Goal: Information Seeking & Learning: Learn about a topic

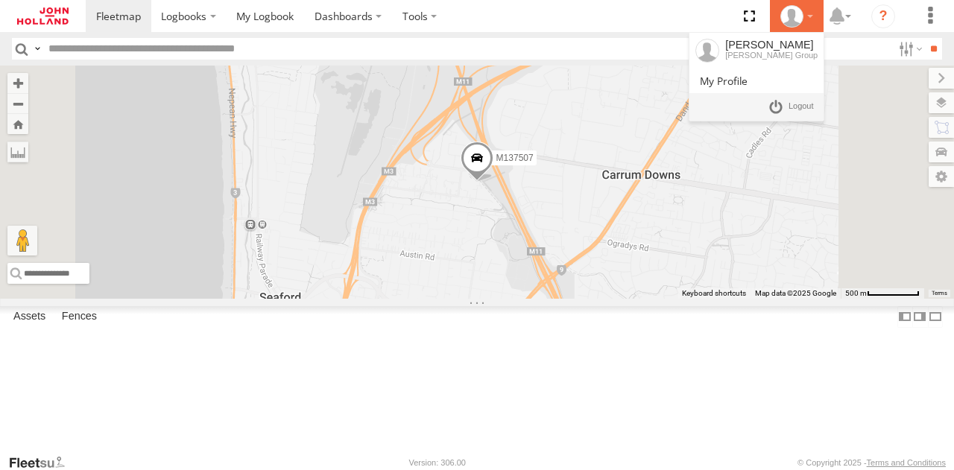
click at [791, 24] on icon at bounding box center [791, 16] width 22 height 22
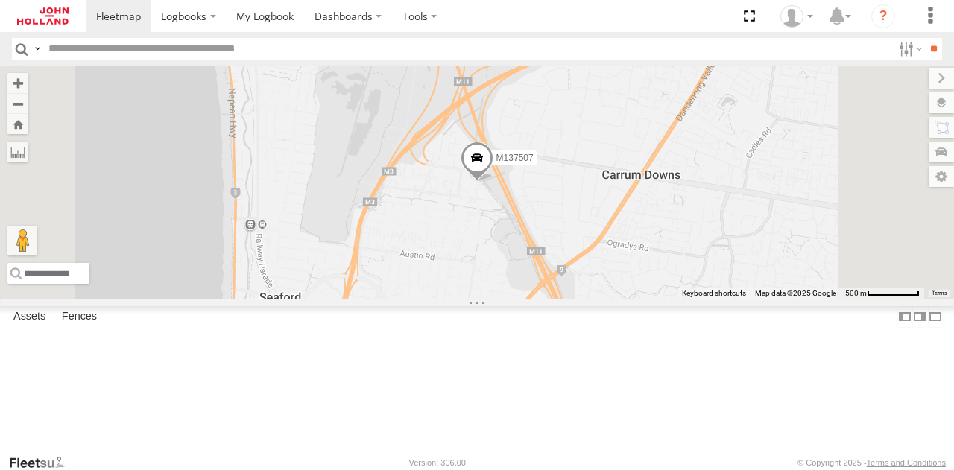
click at [0, 0] on div "7122U - WTP Resource Recovery & Re-Use Complex (RR" at bounding box center [0, 0] width 0 height 0
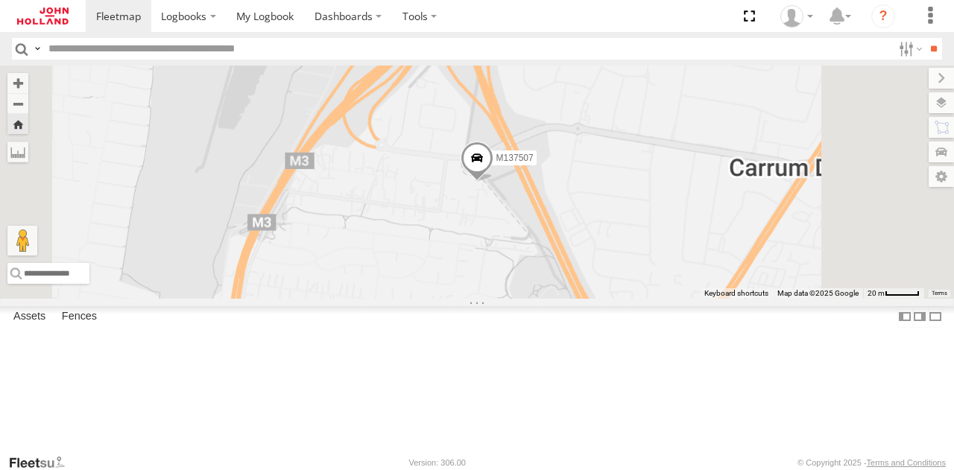
click at [0, 0] on div "M137507" at bounding box center [0, 0] width 0 height 0
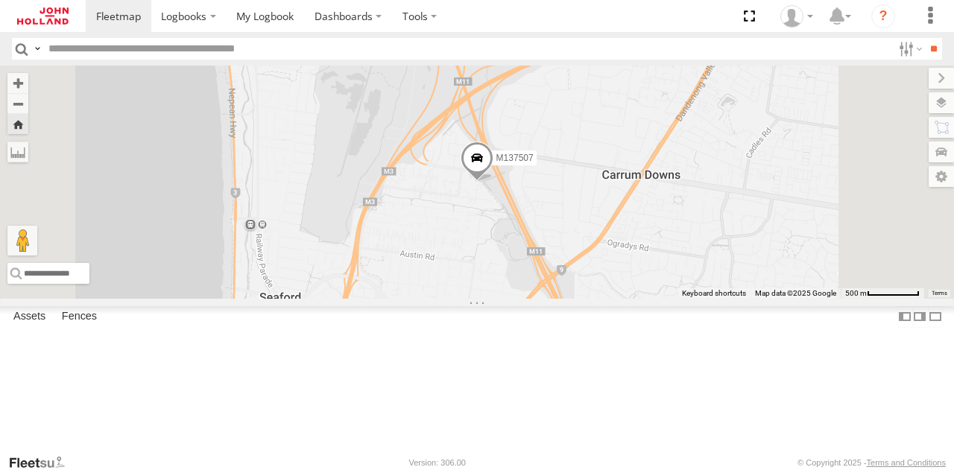
click at [0, 0] on div "M137507" at bounding box center [0, 0] width 0 height 0
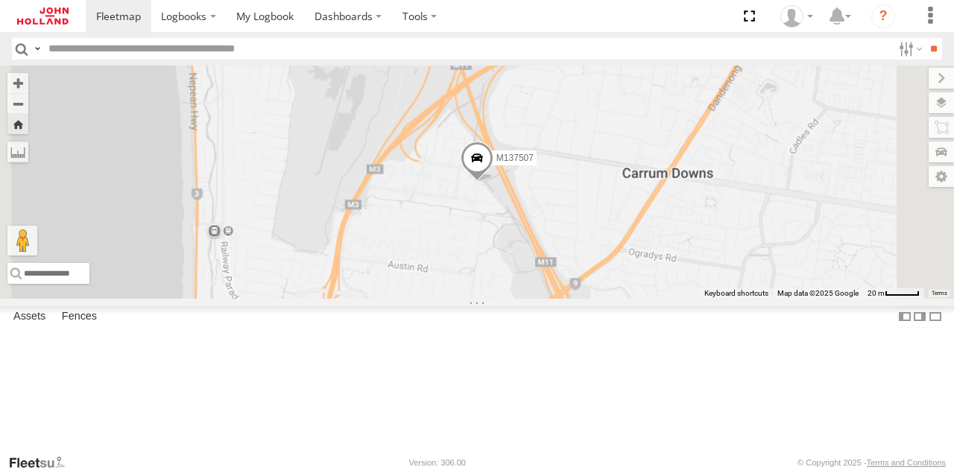
click at [0, 0] on div at bounding box center [0, 0] width 0 height 0
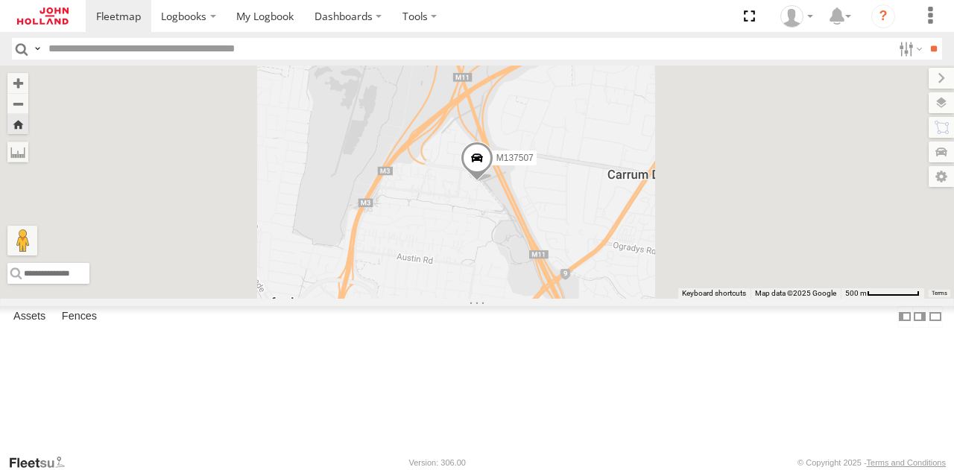
click at [0, 0] on div at bounding box center [0, 0] width 0 height 0
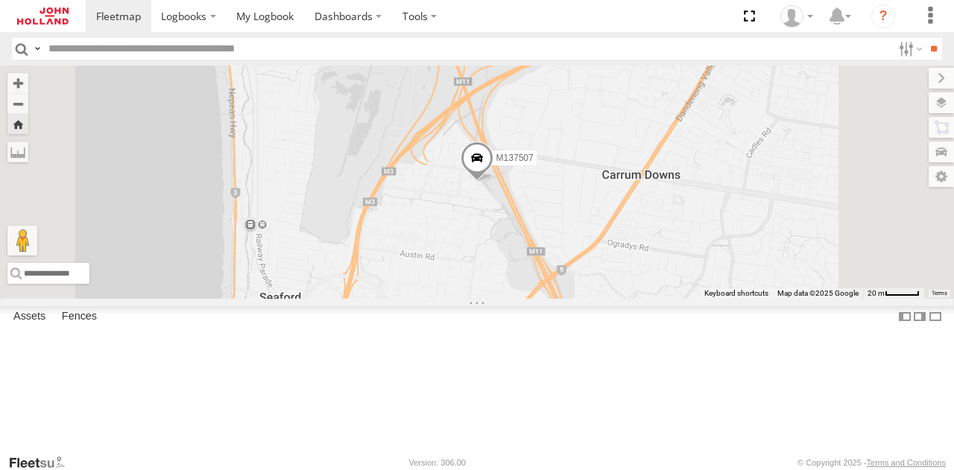
click at [0, 0] on div at bounding box center [0, 0] width 0 height 0
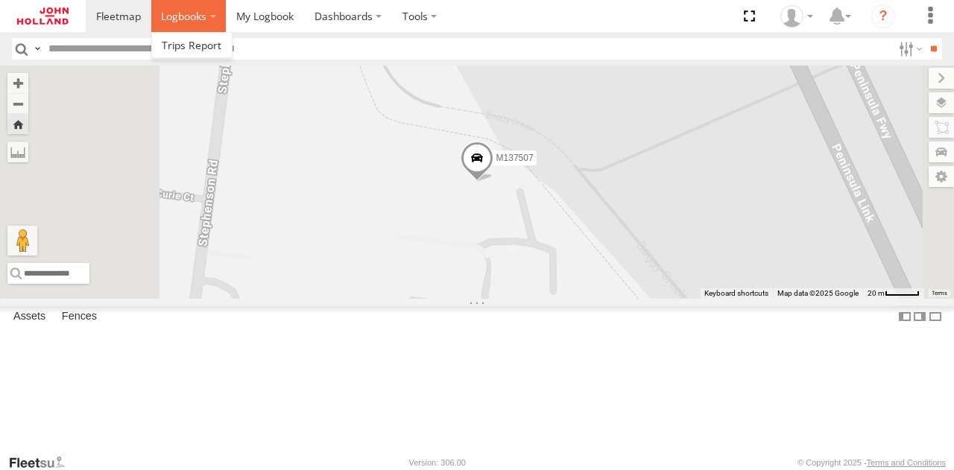
click at [195, 22] on span at bounding box center [183, 16] width 45 height 14
click at [210, 45] on span at bounding box center [192, 45] width 60 height 14
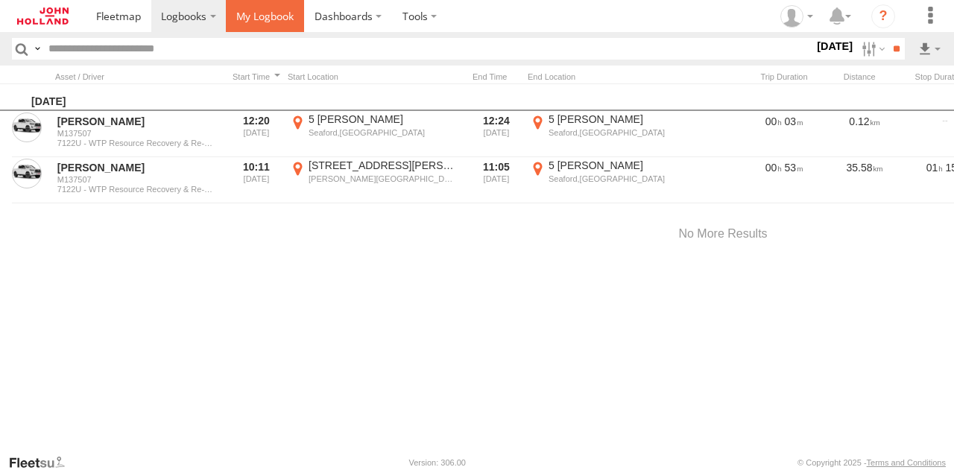
click at [280, 22] on span at bounding box center [264, 16] width 57 height 14
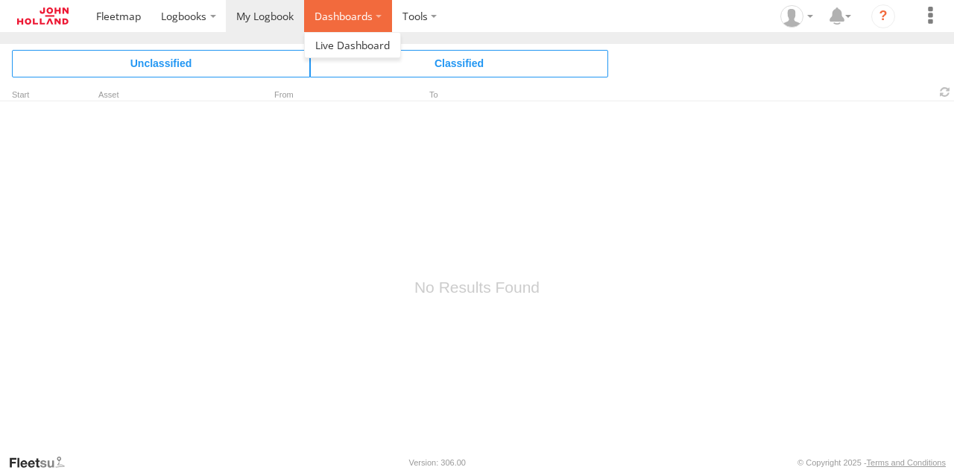
click at [352, 22] on label "Dashboards" at bounding box center [348, 16] width 88 height 32
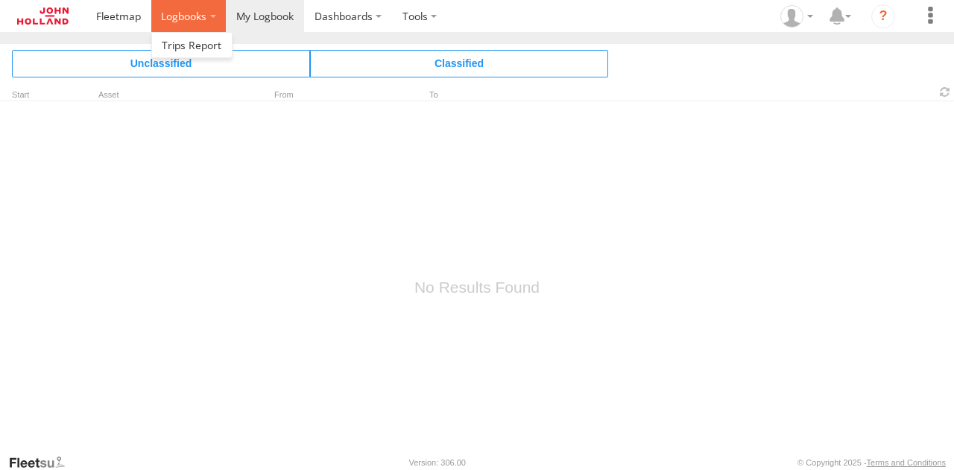
click at [190, 22] on span at bounding box center [183, 16] width 45 height 14
click at [191, 38] on span at bounding box center [192, 45] width 60 height 14
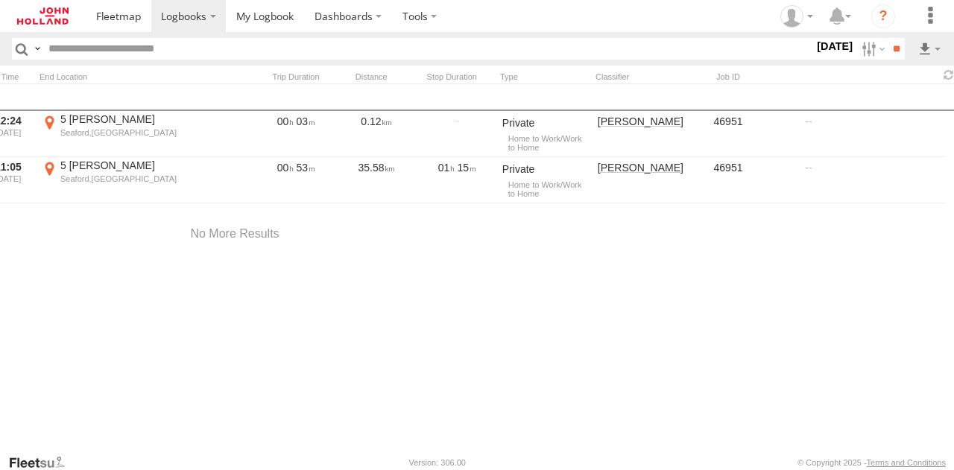
scroll to position [0, 492]
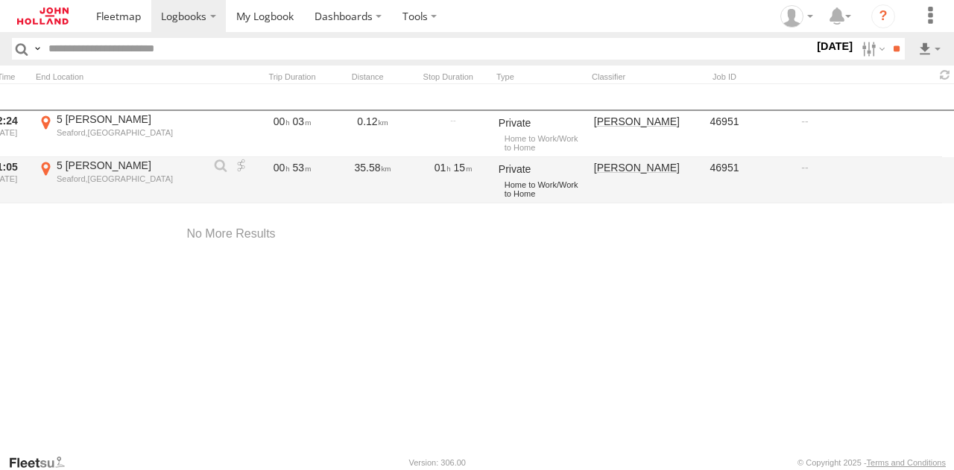
click at [529, 171] on div "Private" at bounding box center [541, 170] width 85 height 18
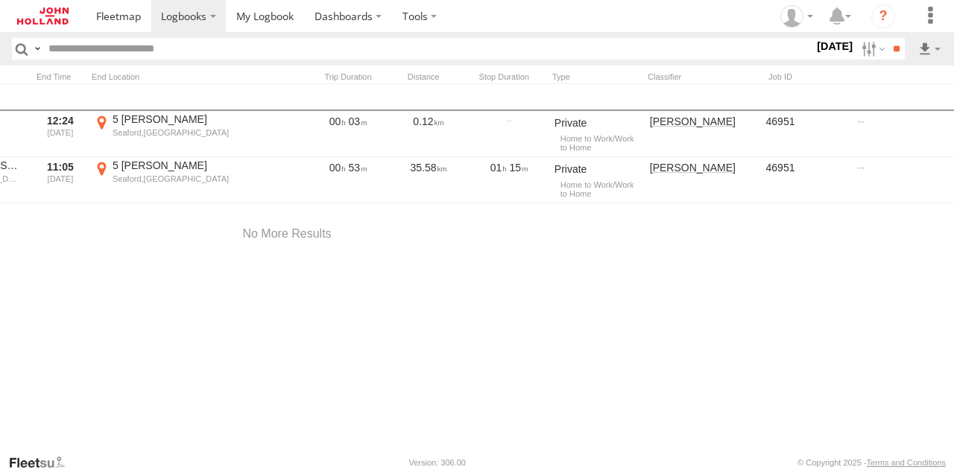
scroll to position [0, 425]
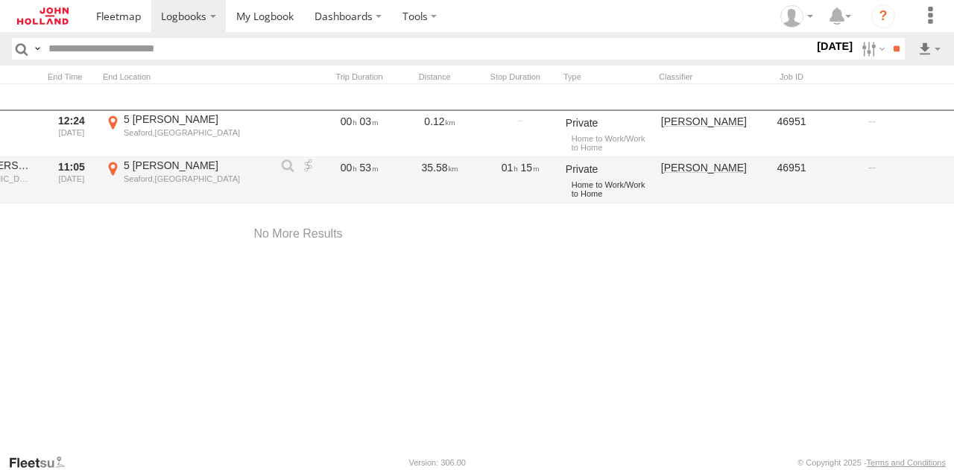
click at [624, 177] on div "Private" at bounding box center [608, 170] width 85 height 18
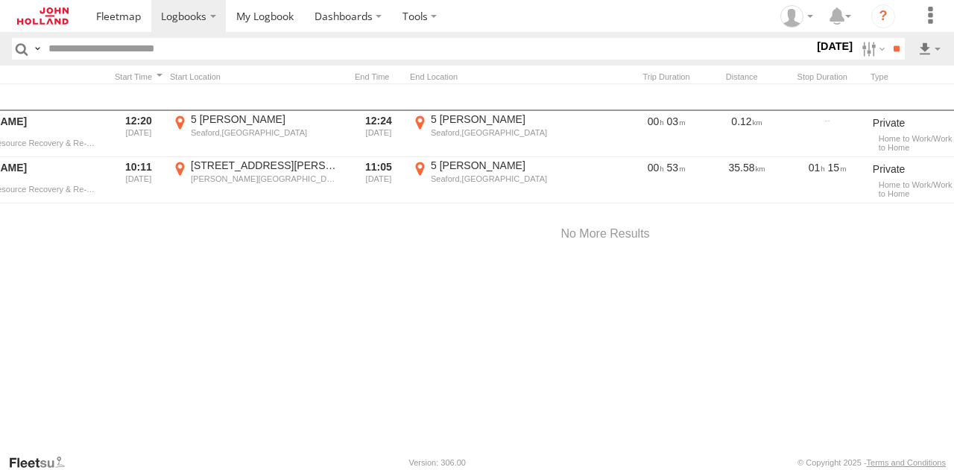
scroll to position [0, 0]
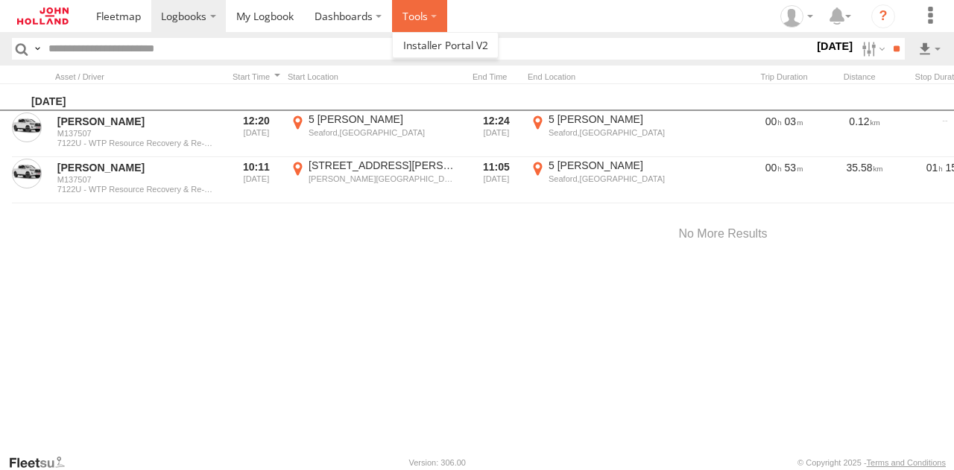
click at [414, 12] on label at bounding box center [419, 16] width 55 height 32
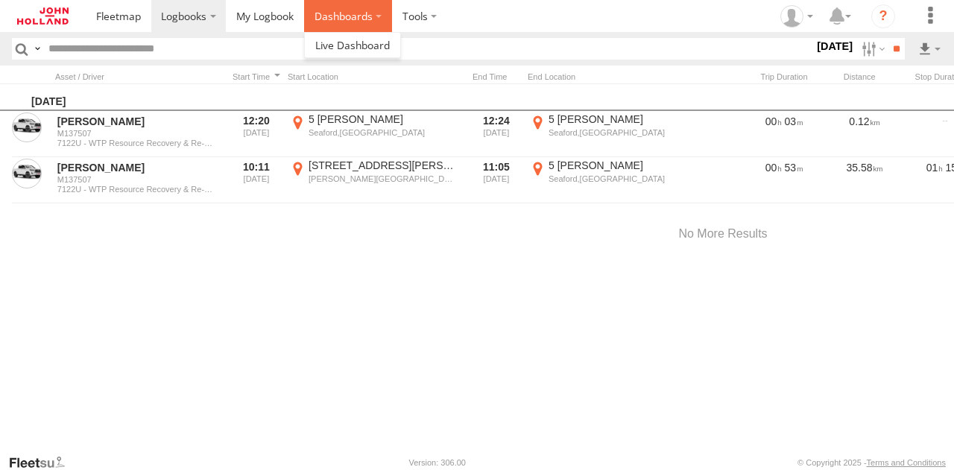
click at [373, 19] on label "Dashboards" at bounding box center [348, 16] width 88 height 32
click at [370, 44] on span at bounding box center [352, 45] width 75 height 14
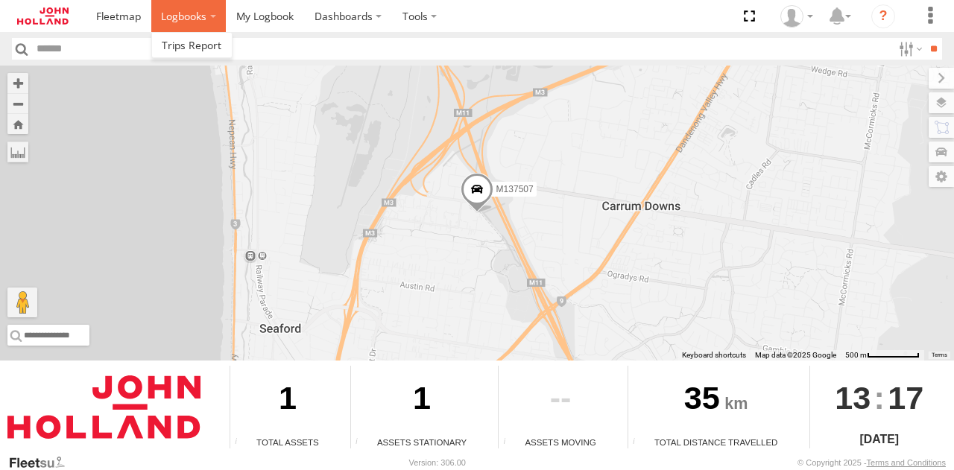
click at [203, 15] on span at bounding box center [183, 16] width 45 height 14
click at [201, 39] on span at bounding box center [192, 45] width 60 height 14
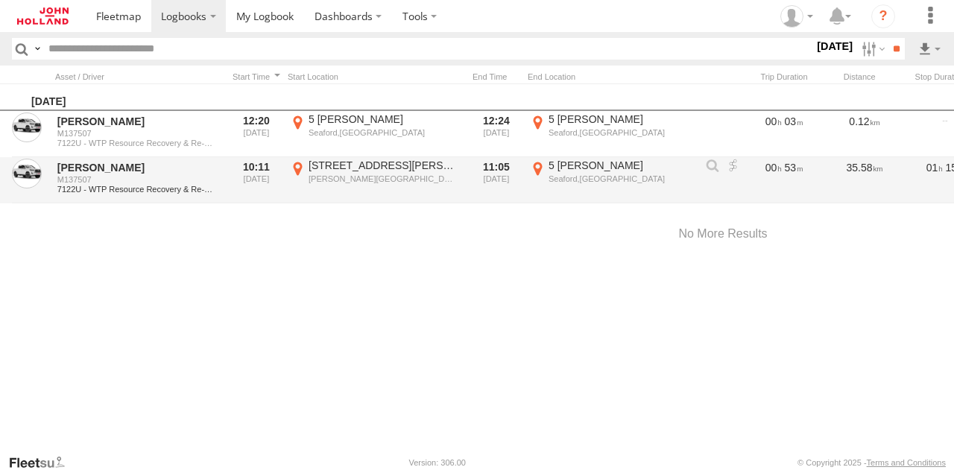
click at [170, 186] on span "7122U - WTP Resource Recovery & Re-Use Complex (RR" at bounding box center [136, 189] width 159 height 9
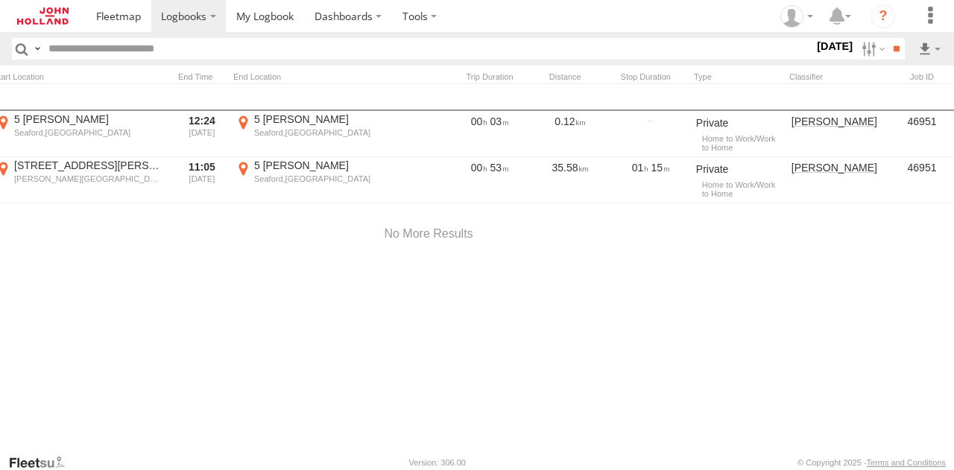
scroll to position [0, 314]
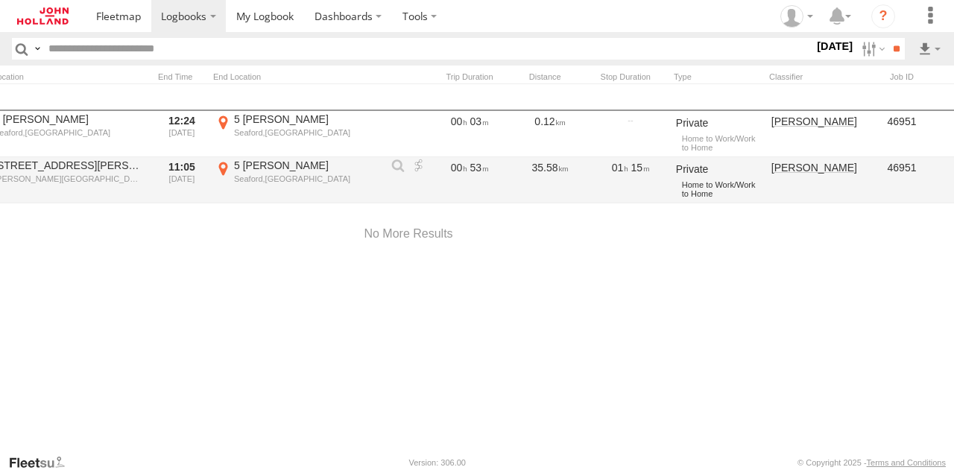
click at [719, 186] on div "Home to Work/Work to Home" at bounding box center [721, 189] width 79 height 22
click at [690, 172] on div "Private" at bounding box center [718, 170] width 85 height 18
click at [719, 165] on div "Private" at bounding box center [718, 170] width 85 height 18
click at [875, 169] on div "46951" at bounding box center [901, 180] width 75 height 43
click at [894, 168] on div "46951" at bounding box center [901, 180] width 75 height 43
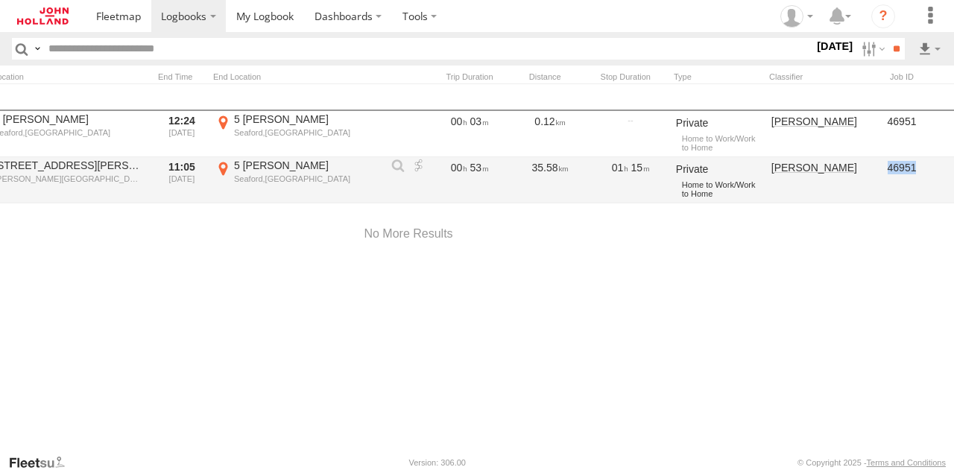
click at [894, 168] on div "46951" at bounding box center [901, 180] width 75 height 43
click at [864, 180] on div "46951" at bounding box center [901, 180] width 75 height 43
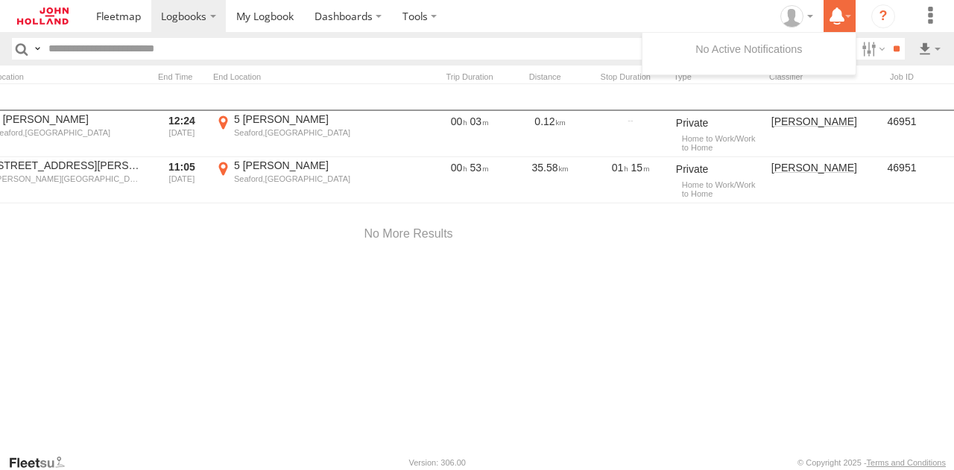
click at [844, 17] on icon at bounding box center [836, 16] width 27 height 19
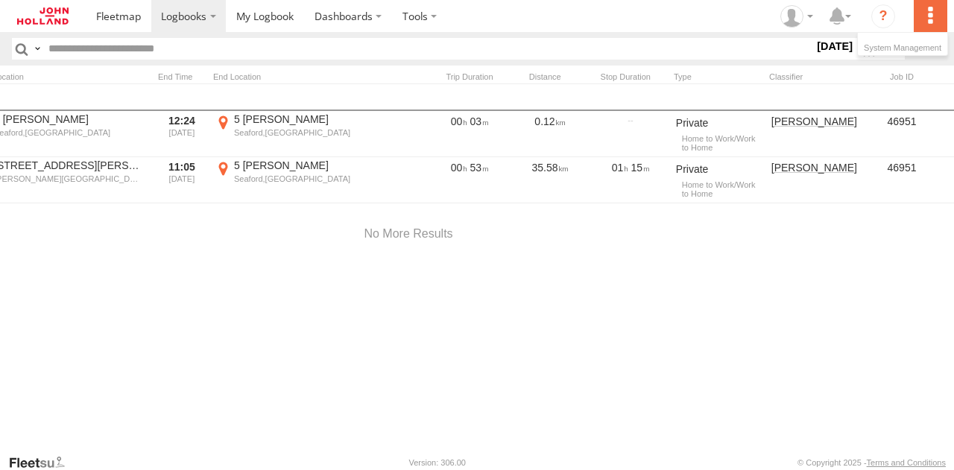
click at [929, 19] on label at bounding box center [930, 16] width 33 height 32
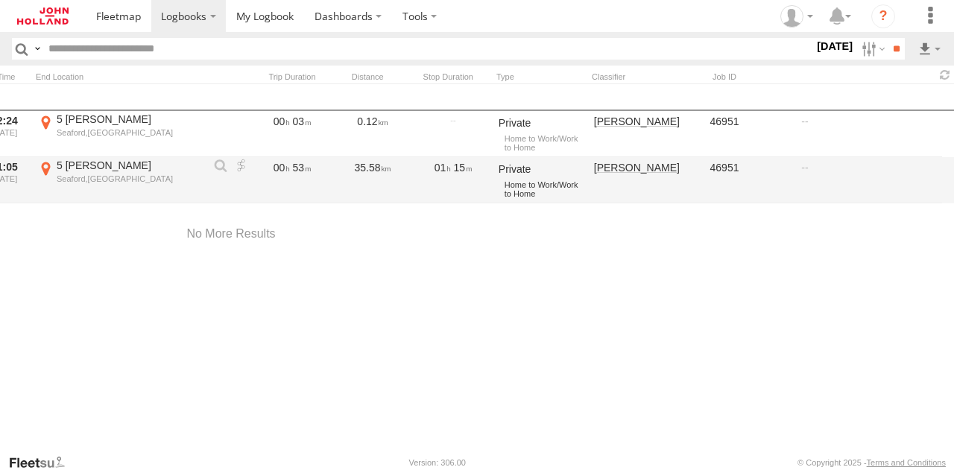
click at [532, 183] on div "Home to Work/Work to Home" at bounding box center [543, 189] width 79 height 22
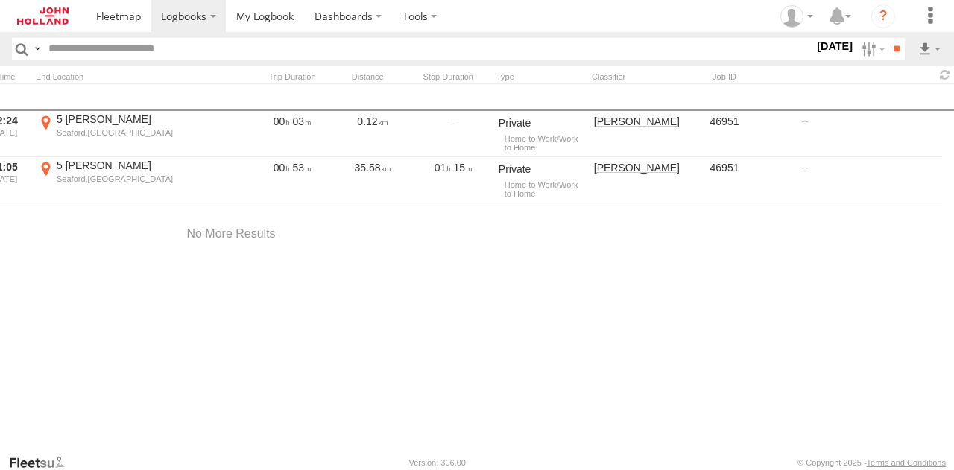
click at [507, 77] on div at bounding box center [540, 77] width 89 height 10
drag, startPoint x: 668, startPoint y: 448, endPoint x: 326, endPoint y: 455, distance: 342.1
click at [326, 455] on body "Dashboards" at bounding box center [477, 235] width 954 height 470
click at [250, 242] on div at bounding box center [231, 234] width 1446 height 63
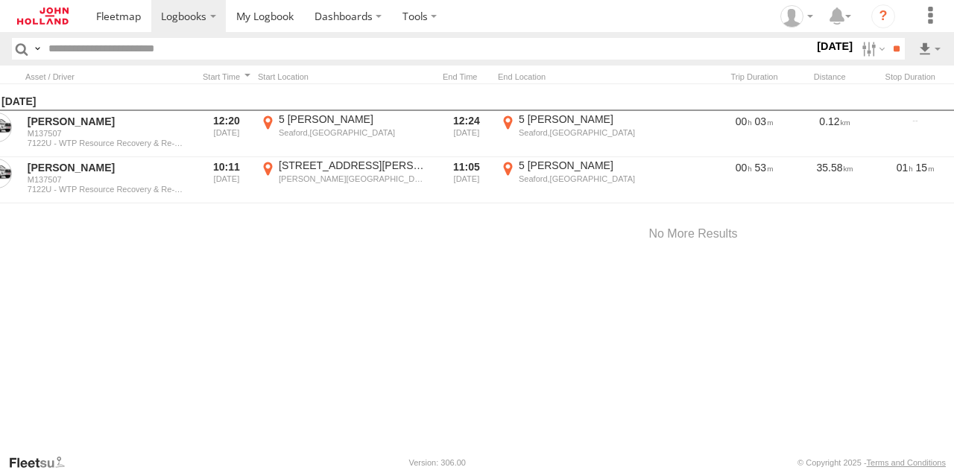
scroll to position [0, 0]
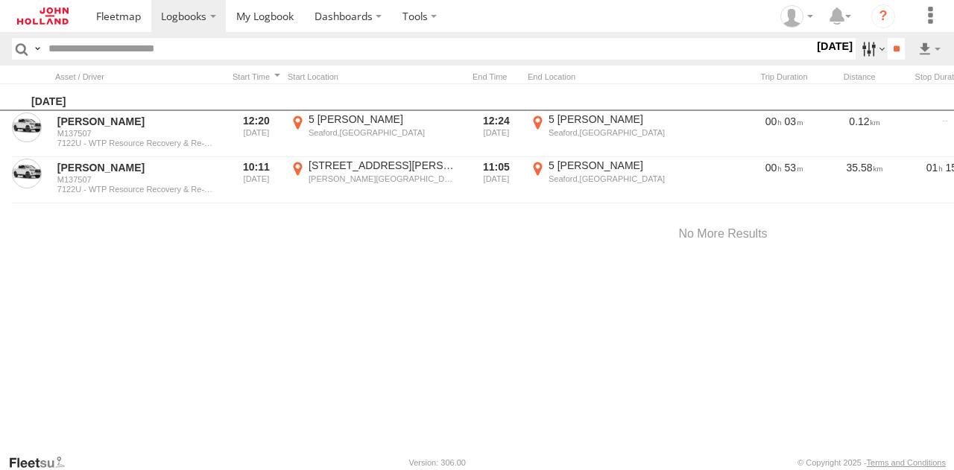
click at [873, 47] on label at bounding box center [871, 49] width 32 height 22
click at [0, 0] on span "This Month" at bounding box center [0, 0] width 0 height 0
click at [897, 45] on input "**" at bounding box center [896, 49] width 17 height 22
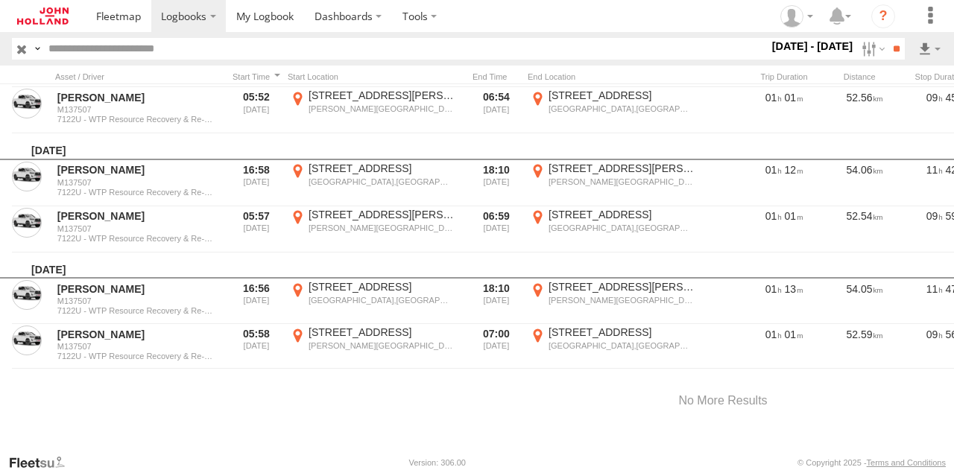
scroll to position [1428, 0]
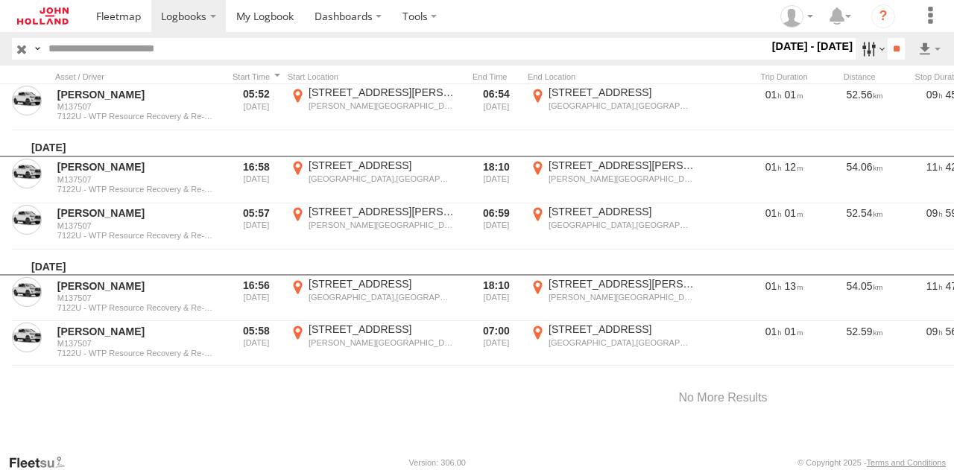
click at [855, 51] on label at bounding box center [871, 49] width 32 height 22
click at [0, 0] on span "Last Month" at bounding box center [0, 0] width 0 height 0
click at [888, 50] on input "**" at bounding box center [896, 49] width 17 height 22
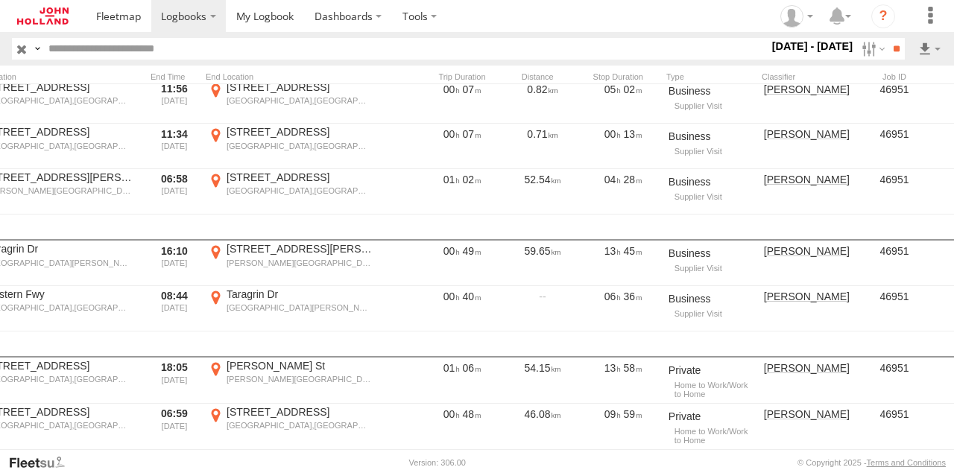
scroll to position [0, 327]
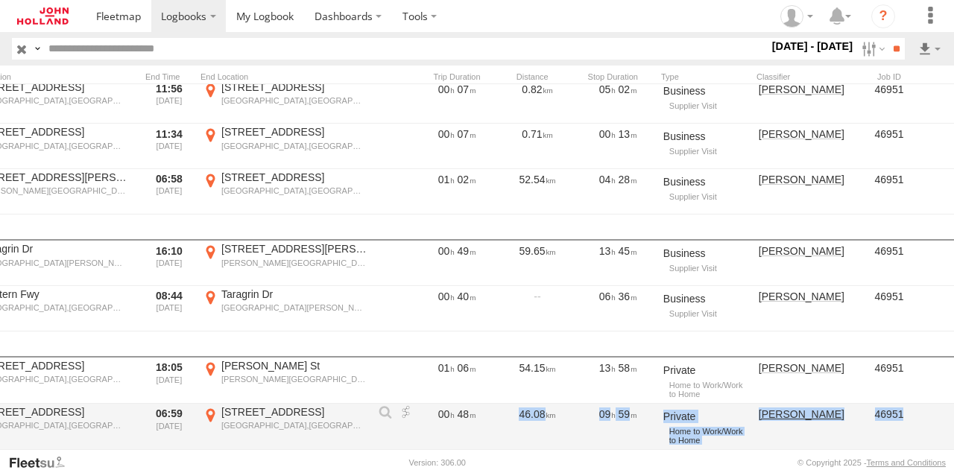
drag, startPoint x: 688, startPoint y: 449, endPoint x: 503, endPoint y: 441, distance: 185.0
click at [502, 441] on div "Bradley Page M137507 7122U - WTP Resource Recovery & Re-Use Complex (RR 06:10 2…" at bounding box center [396, 427] width 1446 height 46
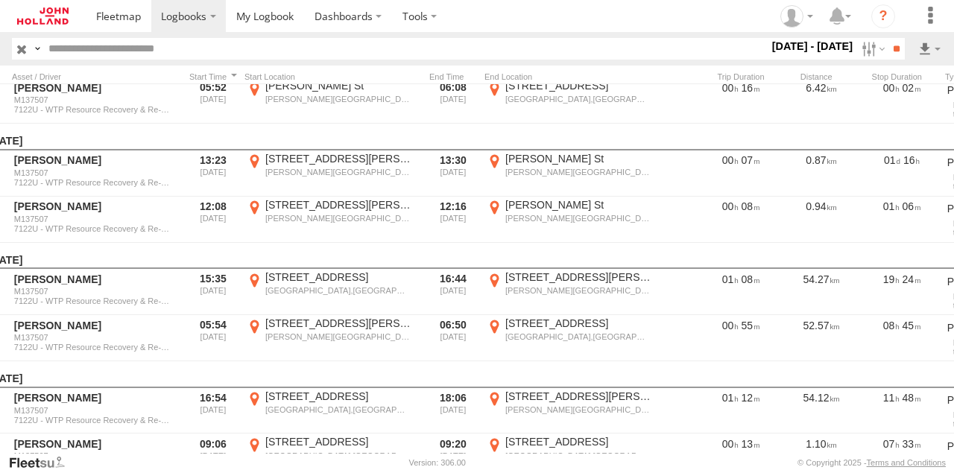
scroll to position [0, 0]
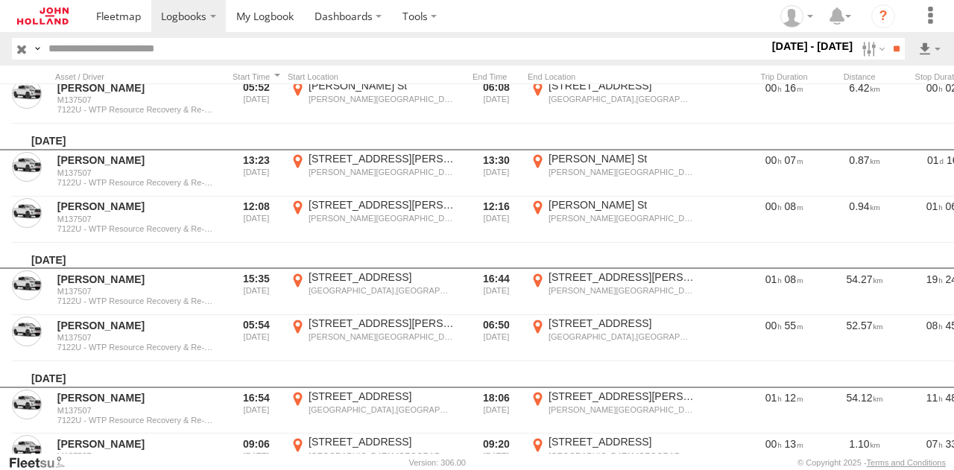
drag, startPoint x: 525, startPoint y: 455, endPoint x: 607, endPoint y: 464, distance: 82.5
click at [607, 464] on footer "John Holland Version: 306.00 © Copyright 2025 - Terms and Conditions" at bounding box center [477, 462] width 954 height 16
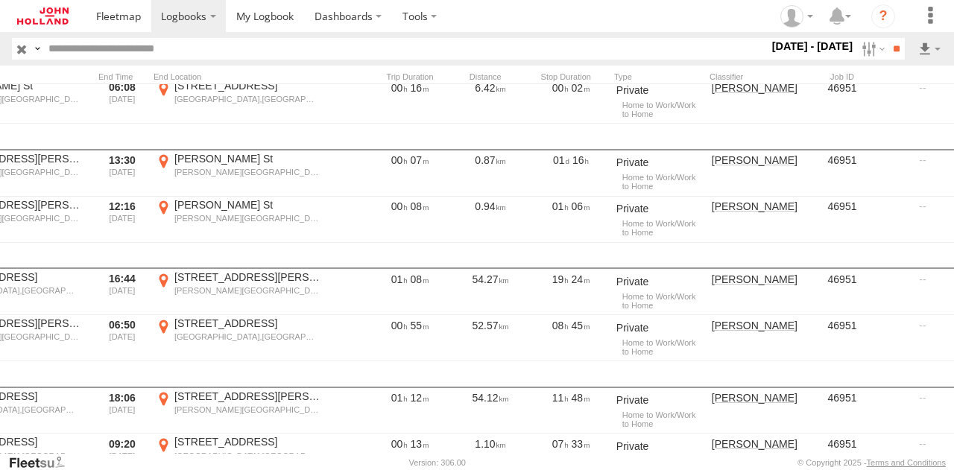
scroll to position [0, 378]
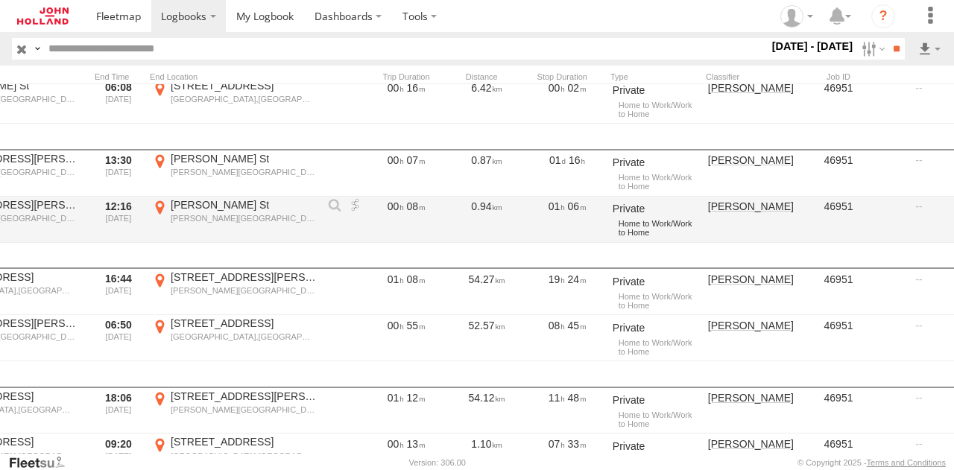
click at [638, 208] on div "Private" at bounding box center [655, 209] width 85 height 18
click at [638, 230] on div "Home to Work/Work to Home" at bounding box center [658, 229] width 79 height 22
click at [725, 214] on div "[PERSON_NAME]" at bounding box center [750, 219] width 89 height 43
click at [727, 209] on link "[PERSON_NAME]" at bounding box center [752, 206] width 89 height 13
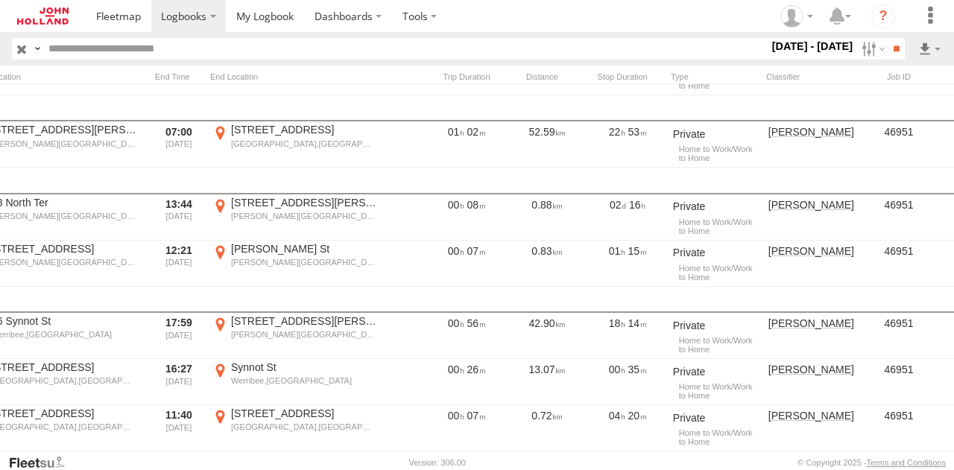
scroll to position [0, 338]
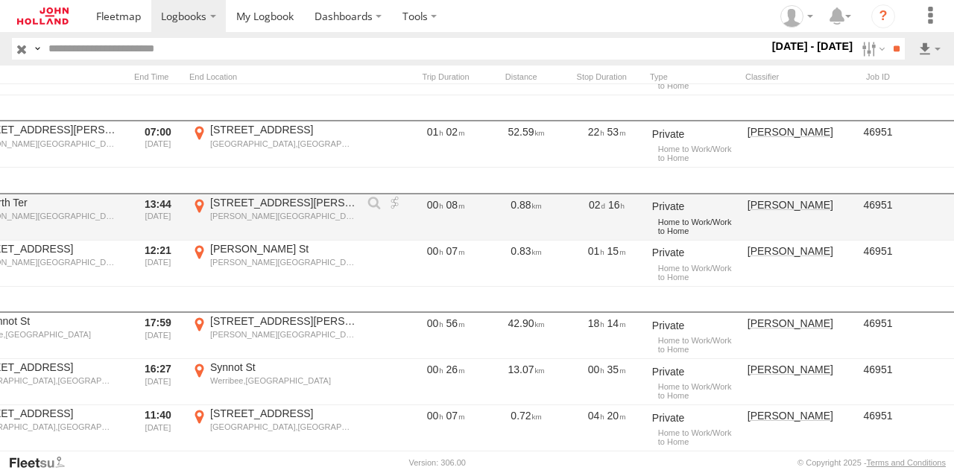
click at [685, 223] on div "Home to Work/Work to Home" at bounding box center [697, 226] width 79 height 22
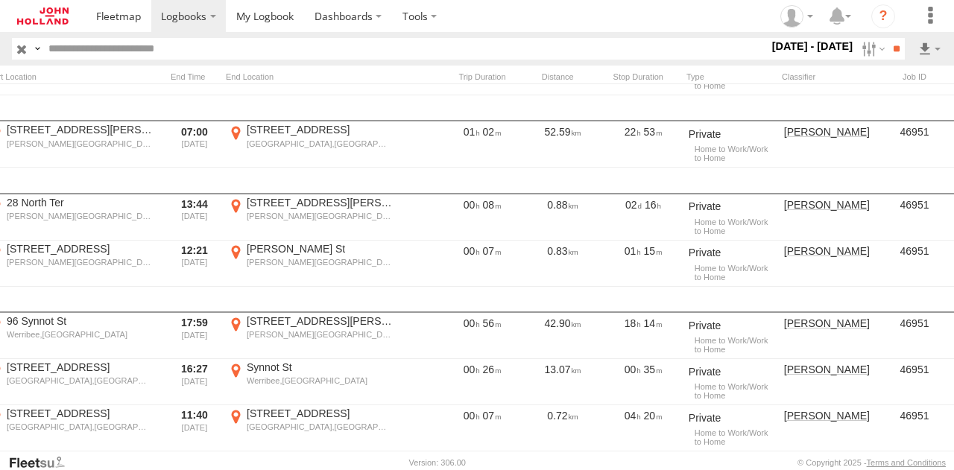
scroll to position [0, 0]
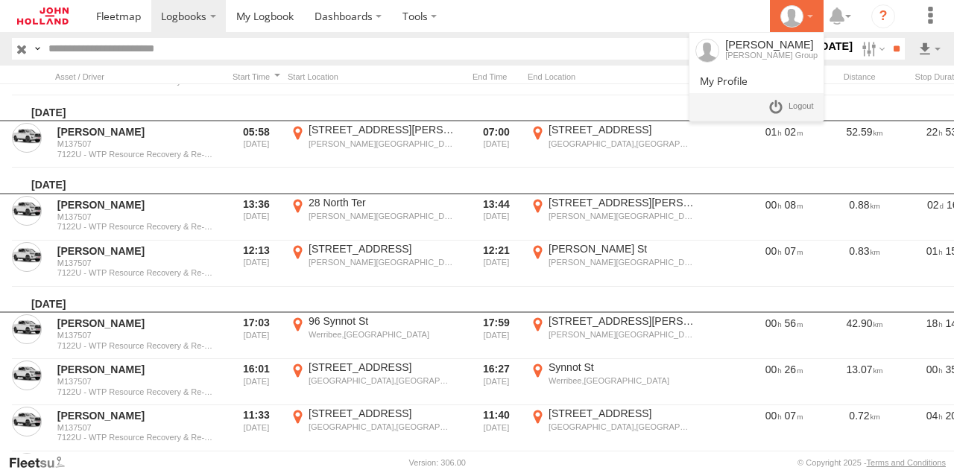
click at [797, 23] on icon at bounding box center [791, 16] width 22 height 22
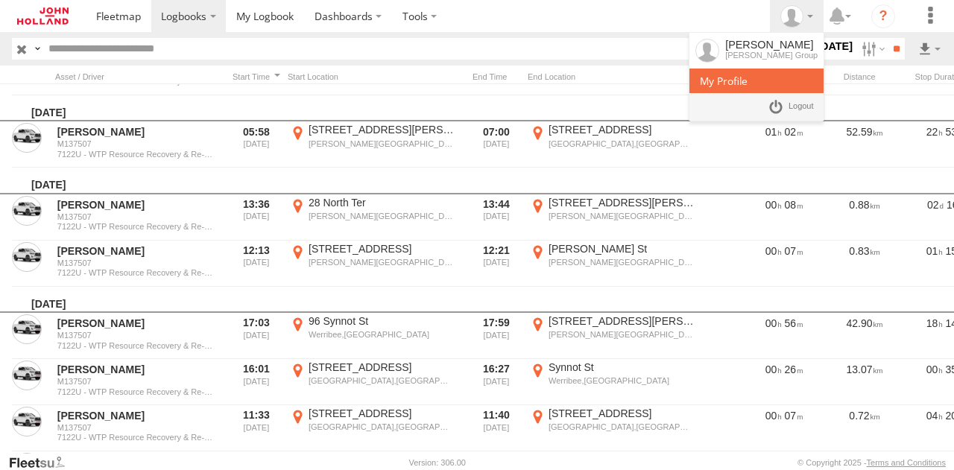
click at [751, 72] on link at bounding box center [756, 81] width 134 height 25
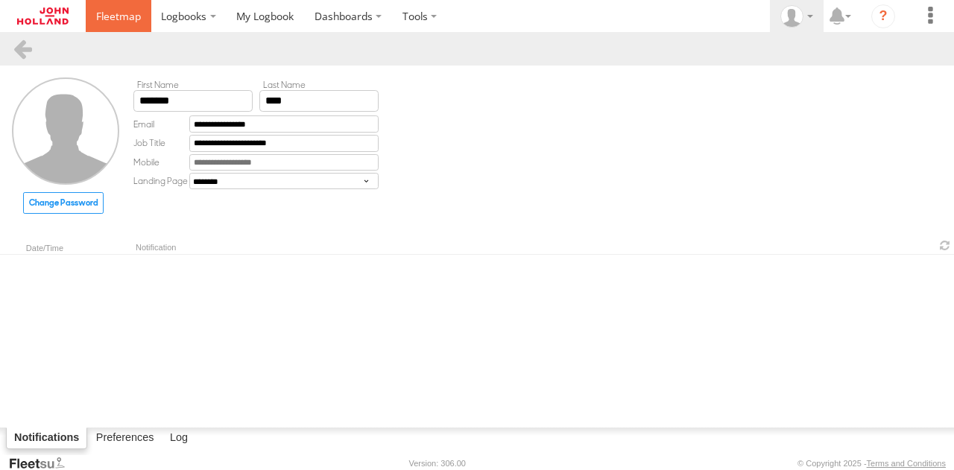
click at [100, 17] on span at bounding box center [118, 16] width 45 height 14
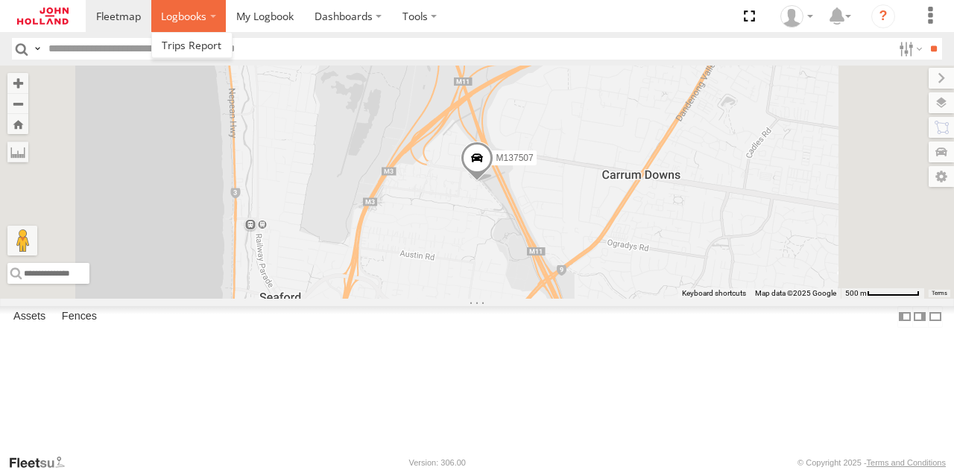
click at [172, 26] on label at bounding box center [188, 16] width 75 height 32
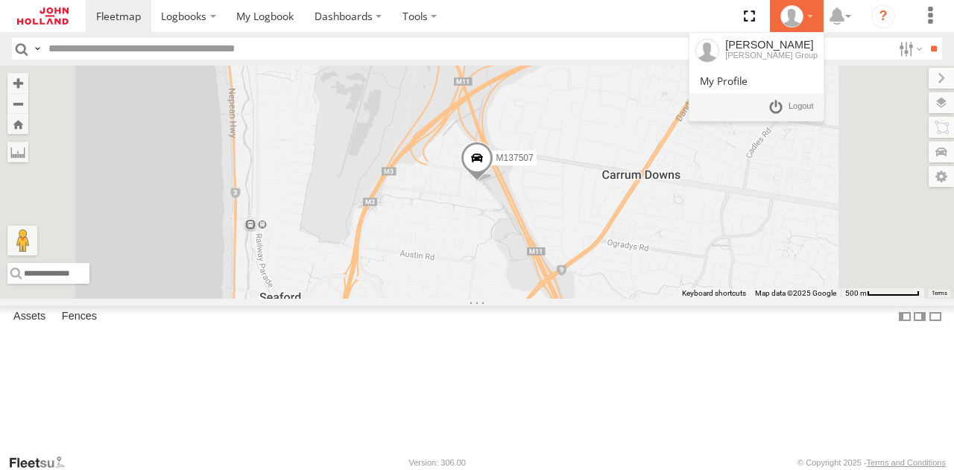
click at [790, 22] on icon at bounding box center [791, 16] width 22 height 22
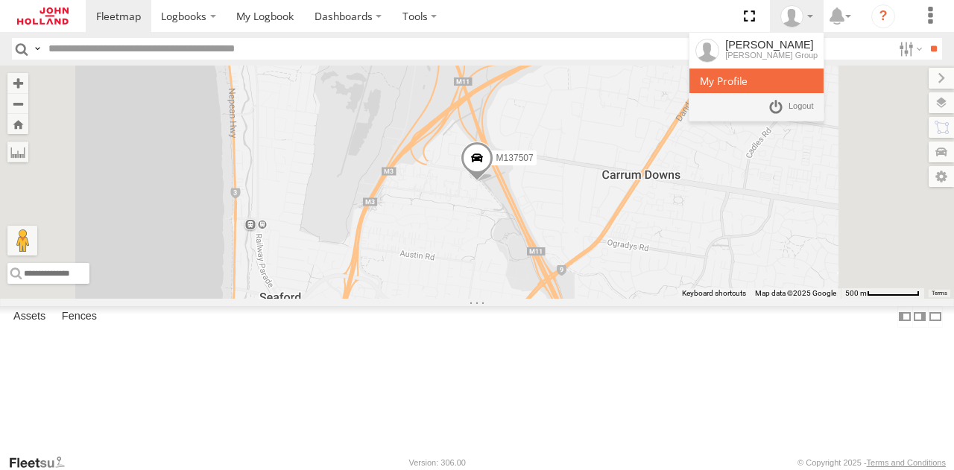
click at [747, 74] on span at bounding box center [724, 81] width 48 height 14
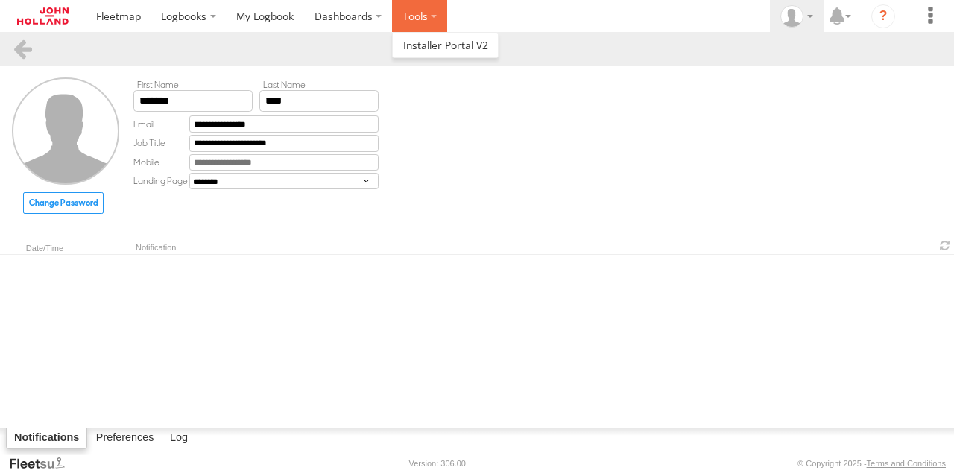
click at [423, 16] on label at bounding box center [419, 16] width 55 height 32
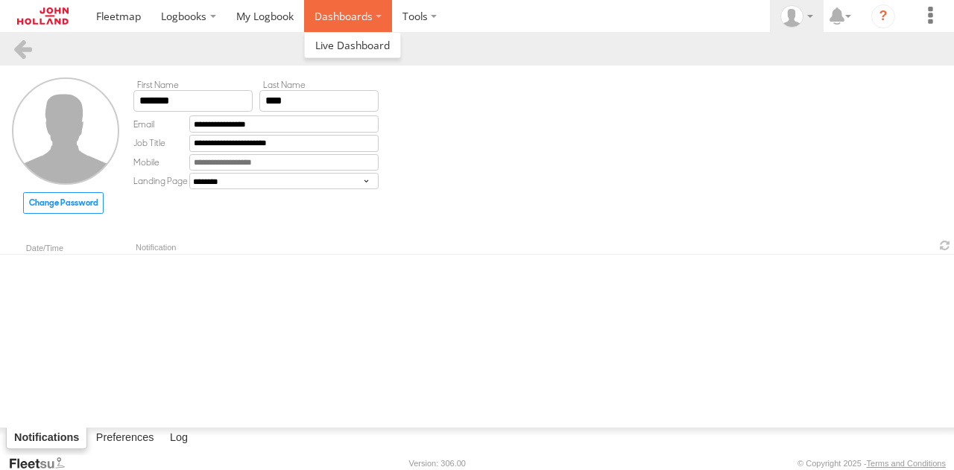
click at [371, 20] on label "Dashboards" at bounding box center [348, 16] width 88 height 32
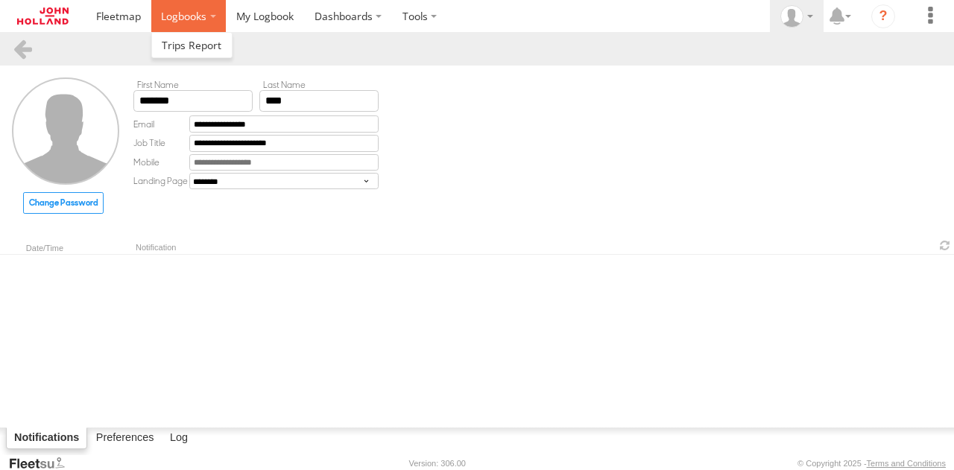
click at [178, 21] on span at bounding box center [183, 16] width 45 height 14
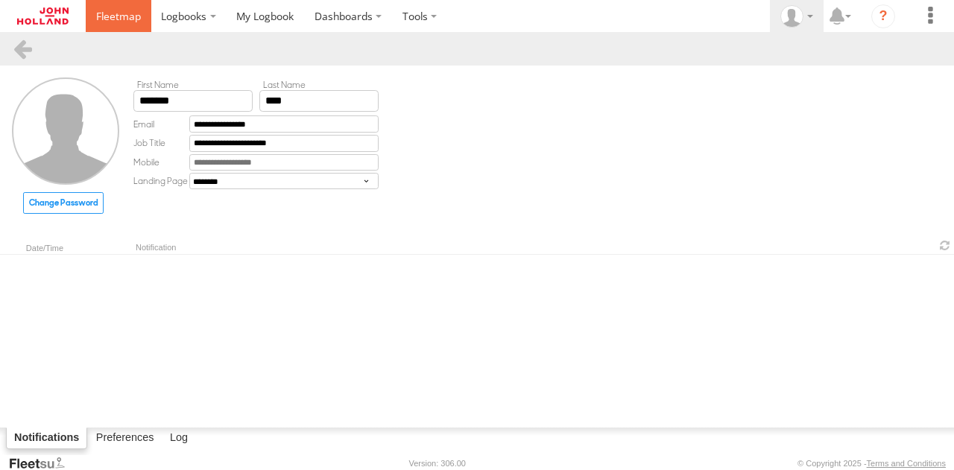
click at [121, 20] on span at bounding box center [118, 16] width 45 height 14
